Goal: Find contact information: Find contact information

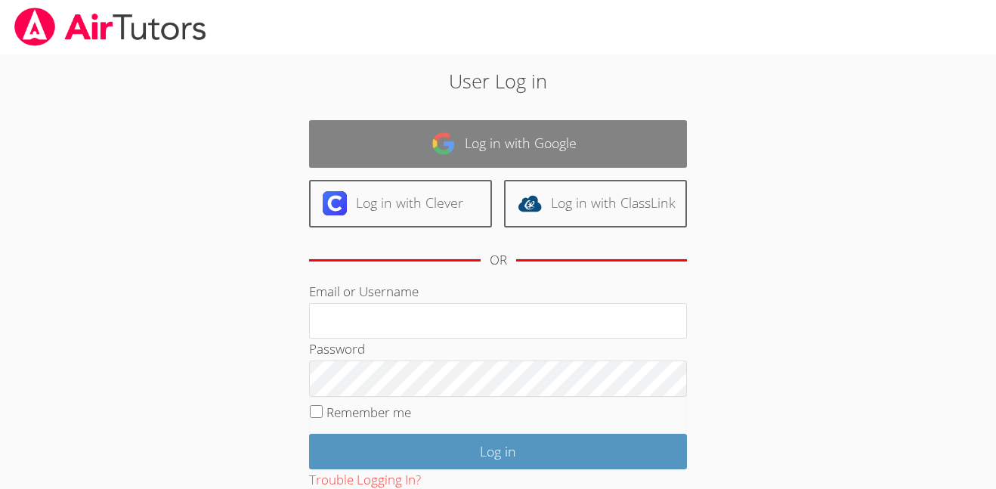
click at [651, 129] on link "Log in with Google" at bounding box center [498, 144] width 378 height 48
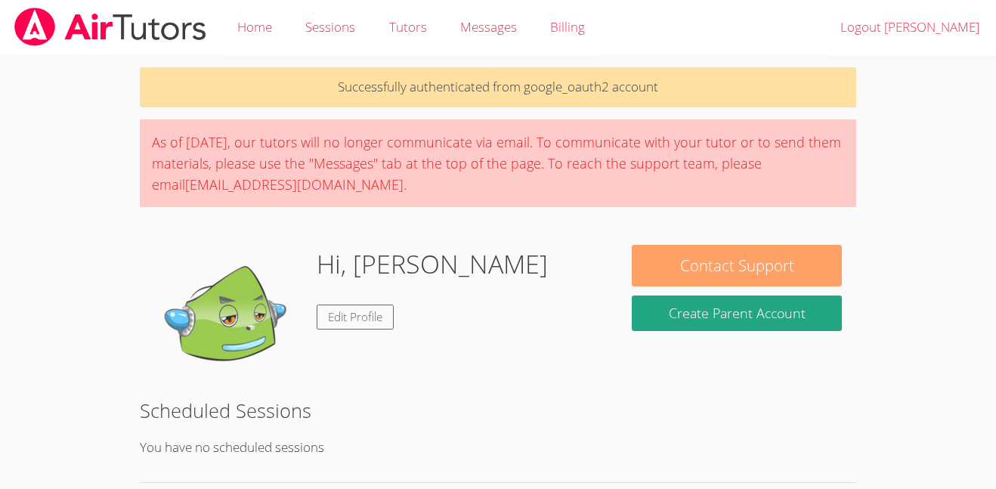
click at [801, 282] on button "Contact Support" at bounding box center [737, 266] width 210 height 42
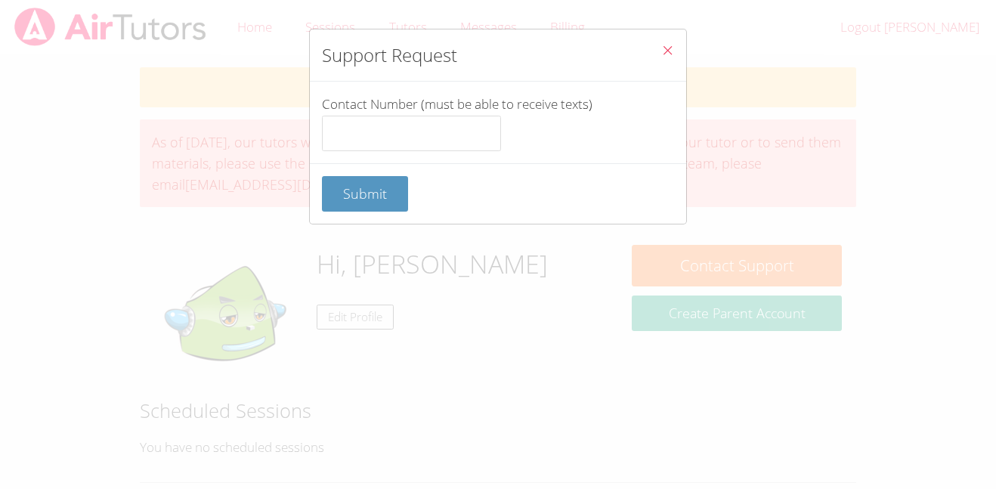
click at [666, 51] on icon "Close" at bounding box center [668, 50] width 13 height 13
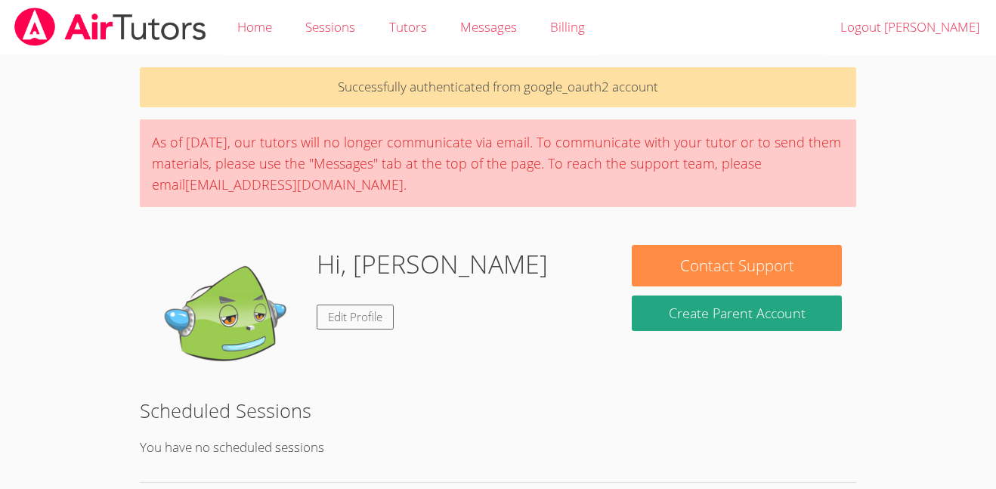
click at [168, 19] on img at bounding box center [110, 27] width 195 height 39
